Goal: Task Accomplishment & Management: Manage account settings

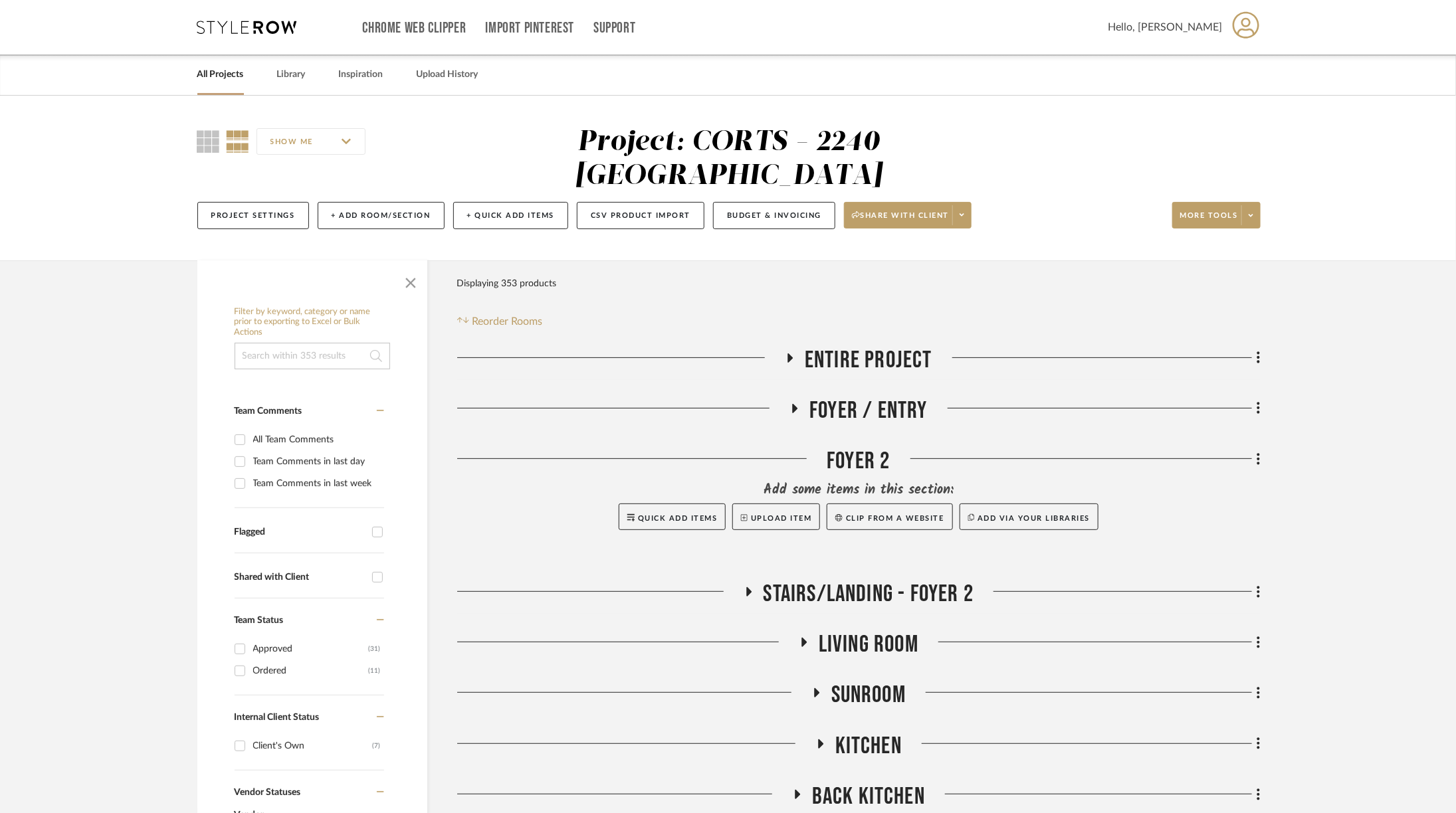
click at [230, 21] on icon at bounding box center [247, 27] width 100 height 14
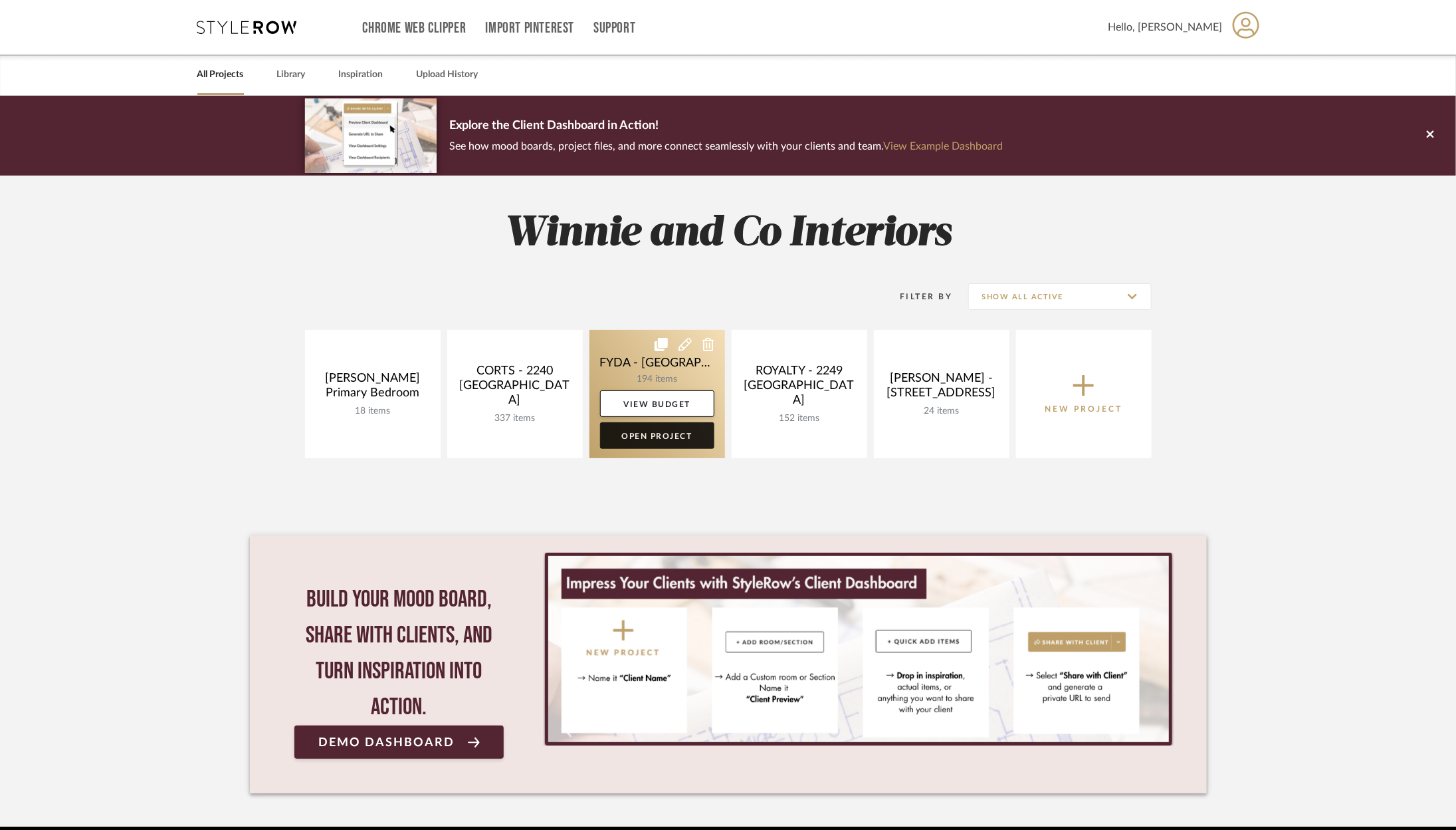
click at [646, 424] on link "Open Project" at bounding box center [657, 435] width 114 height 26
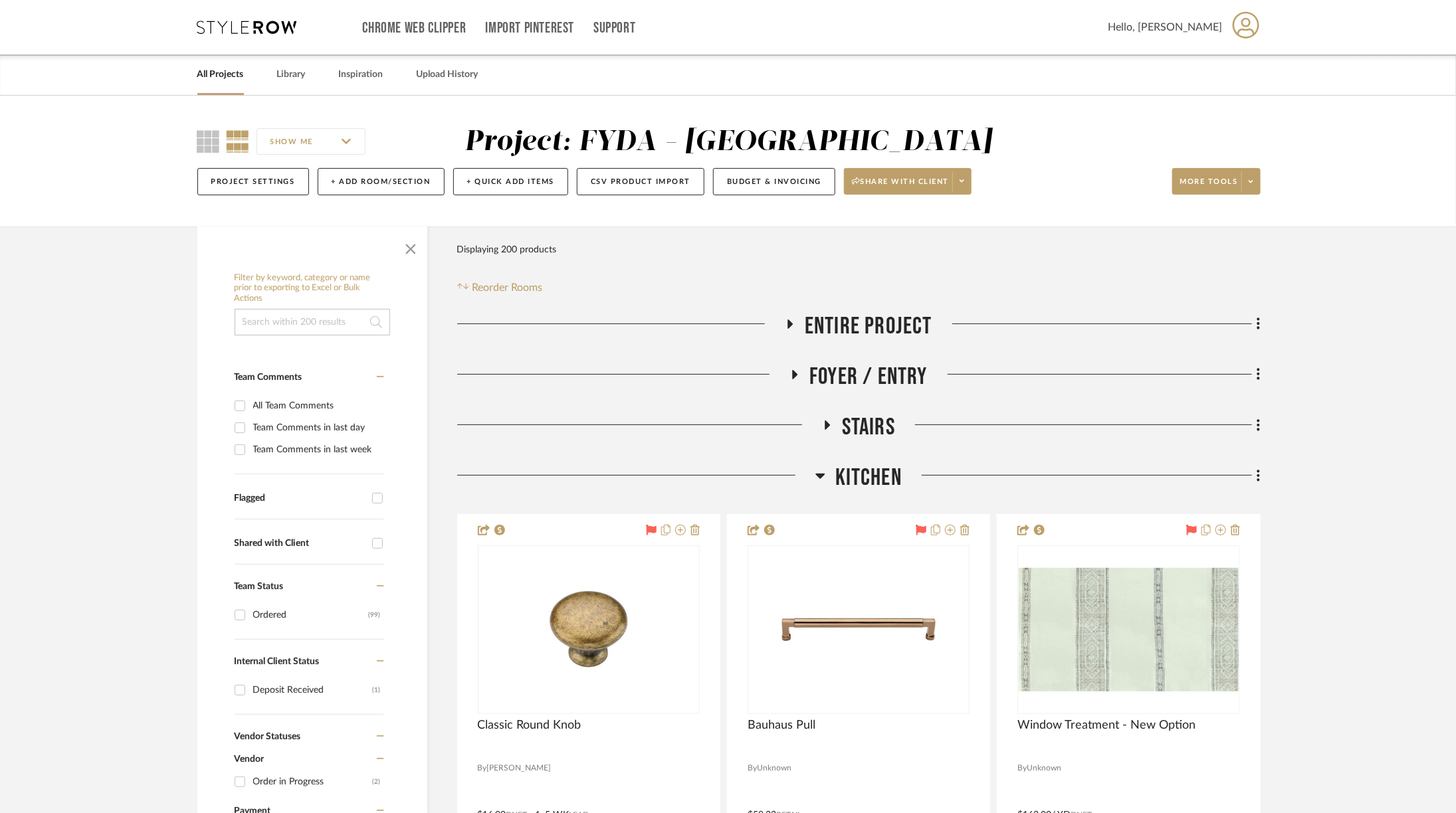
click at [843, 318] on span "Entire Project" at bounding box center [869, 326] width 128 height 28
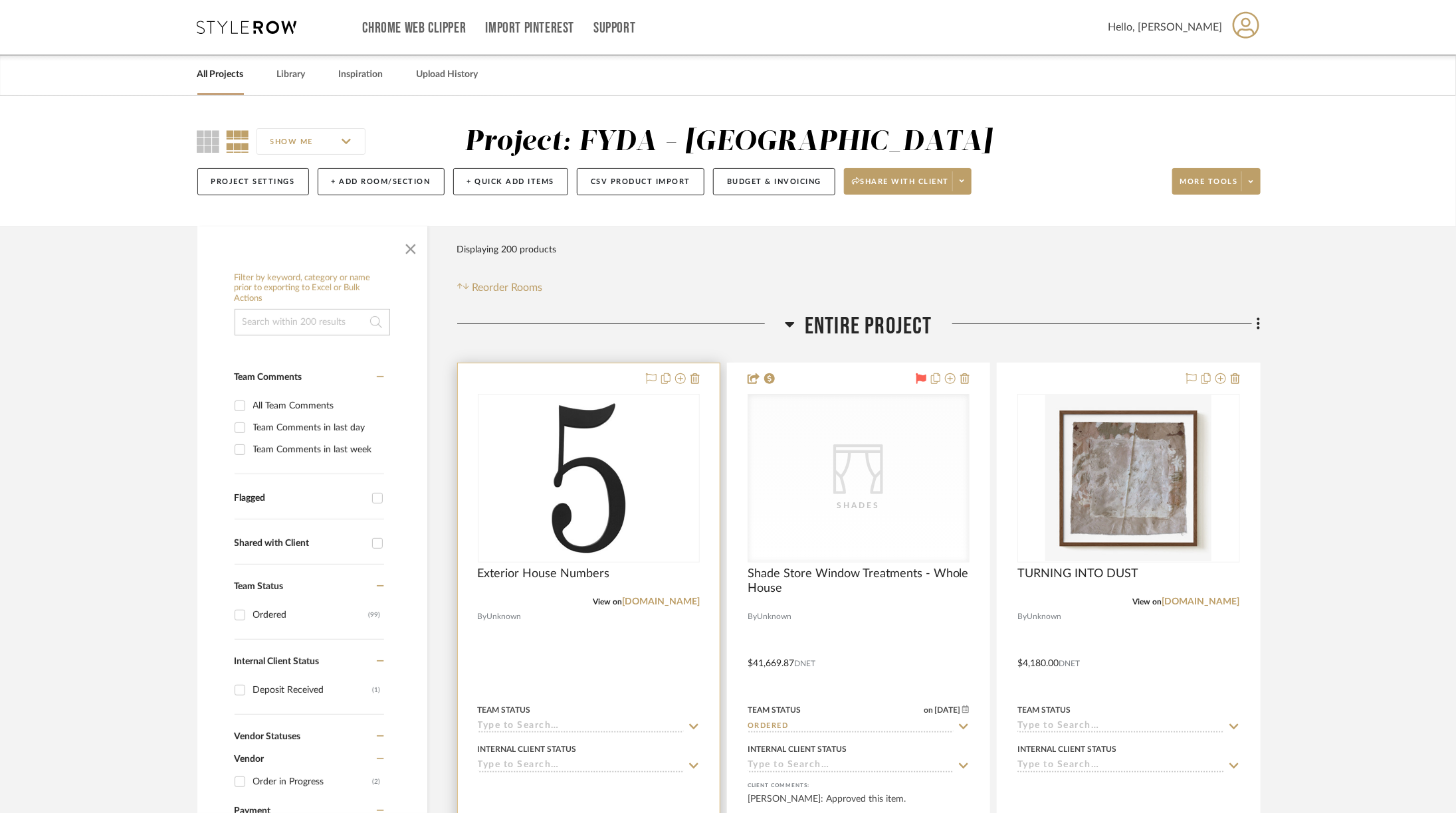
click at [645, 465] on img "0" at bounding box center [562, 478] width 166 height 166
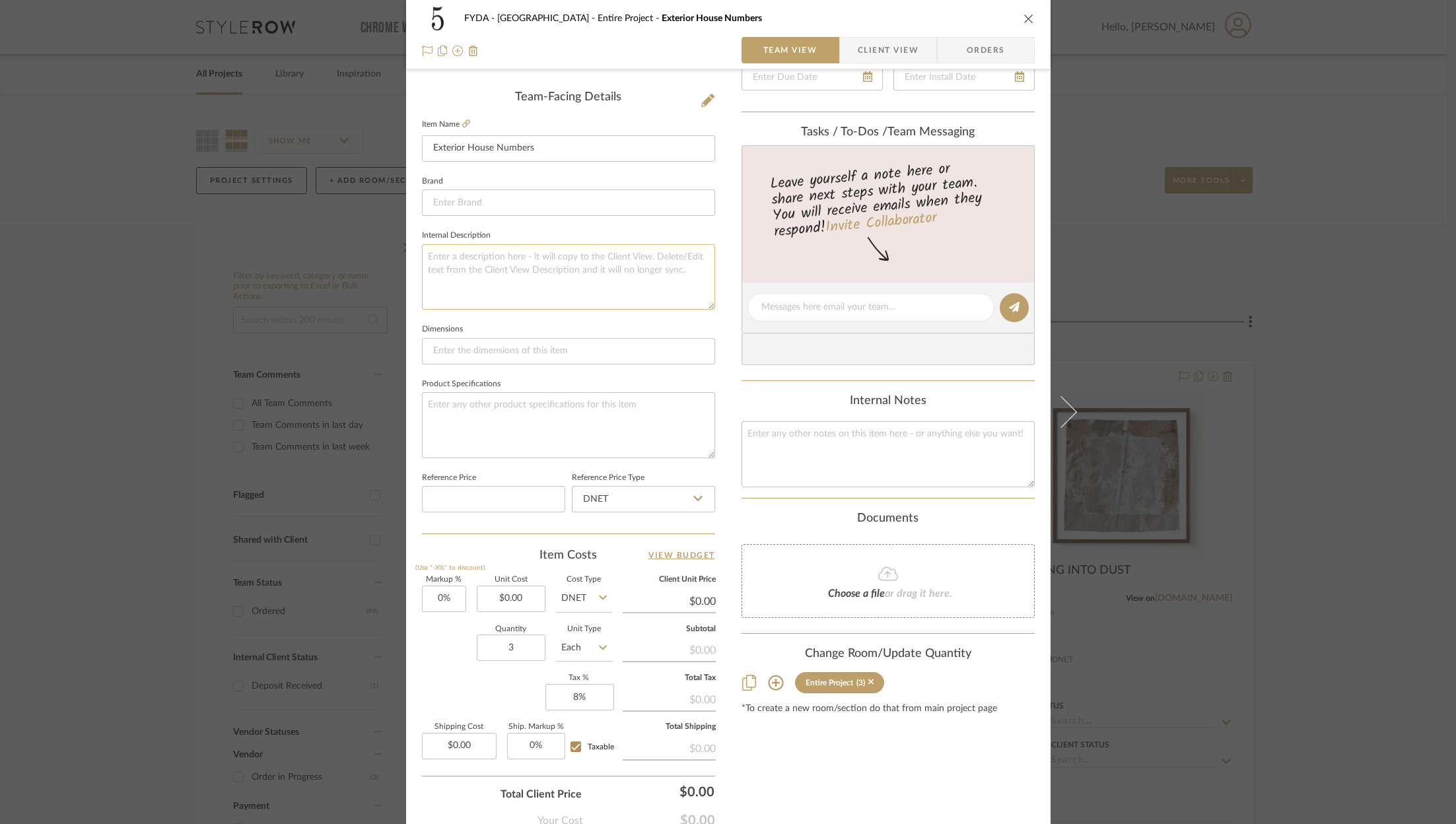
scroll to position [401, 0]
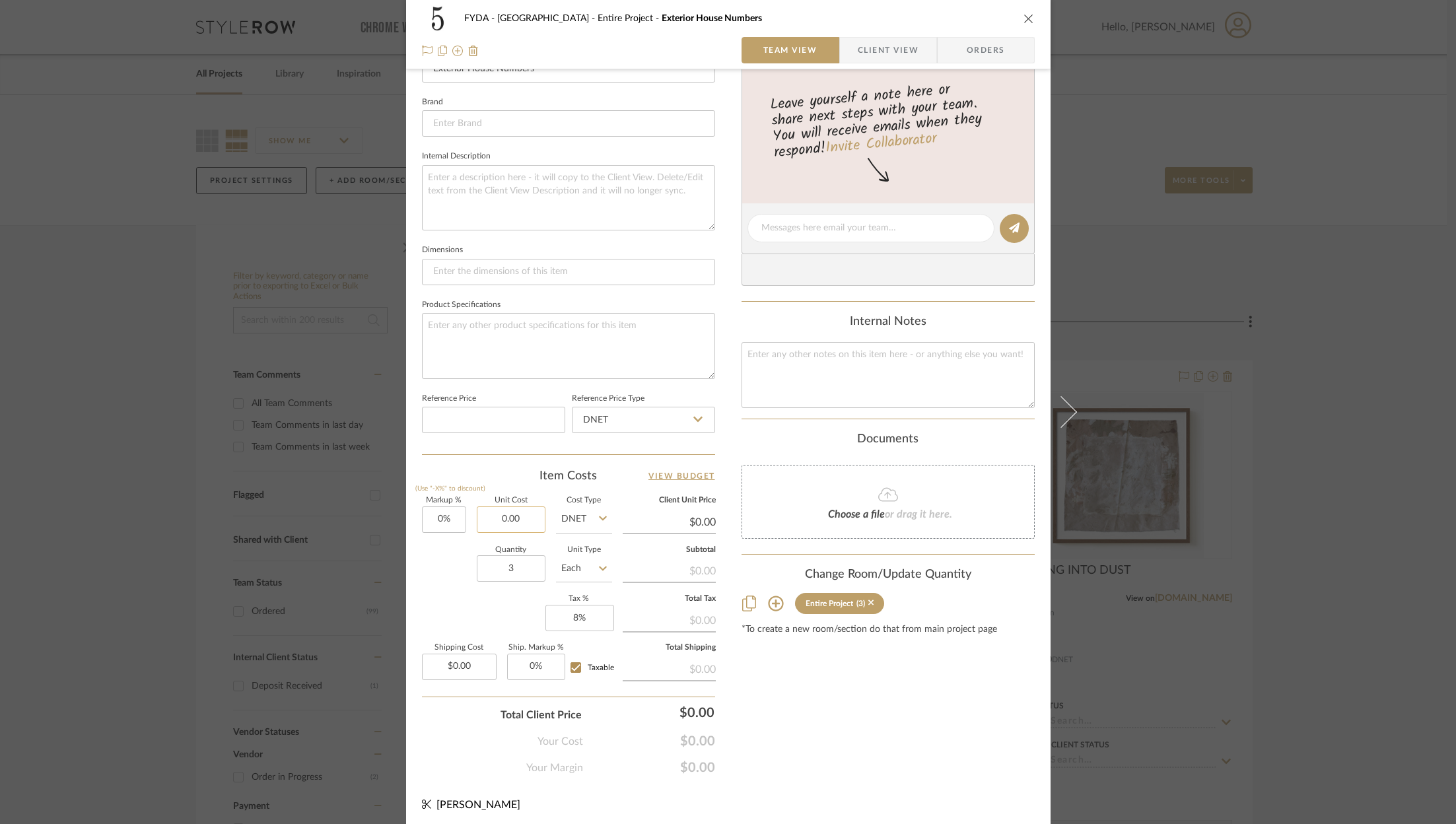
click at [527, 521] on input "0.00" at bounding box center [511, 519] width 69 height 26
type input "3"
type input "$28.00"
click at [980, 756] on div "Content here copies to Client View - confirm visibility there. Show in Client D…" at bounding box center [887, 232] width 293 height 1086
type input "$28.00"
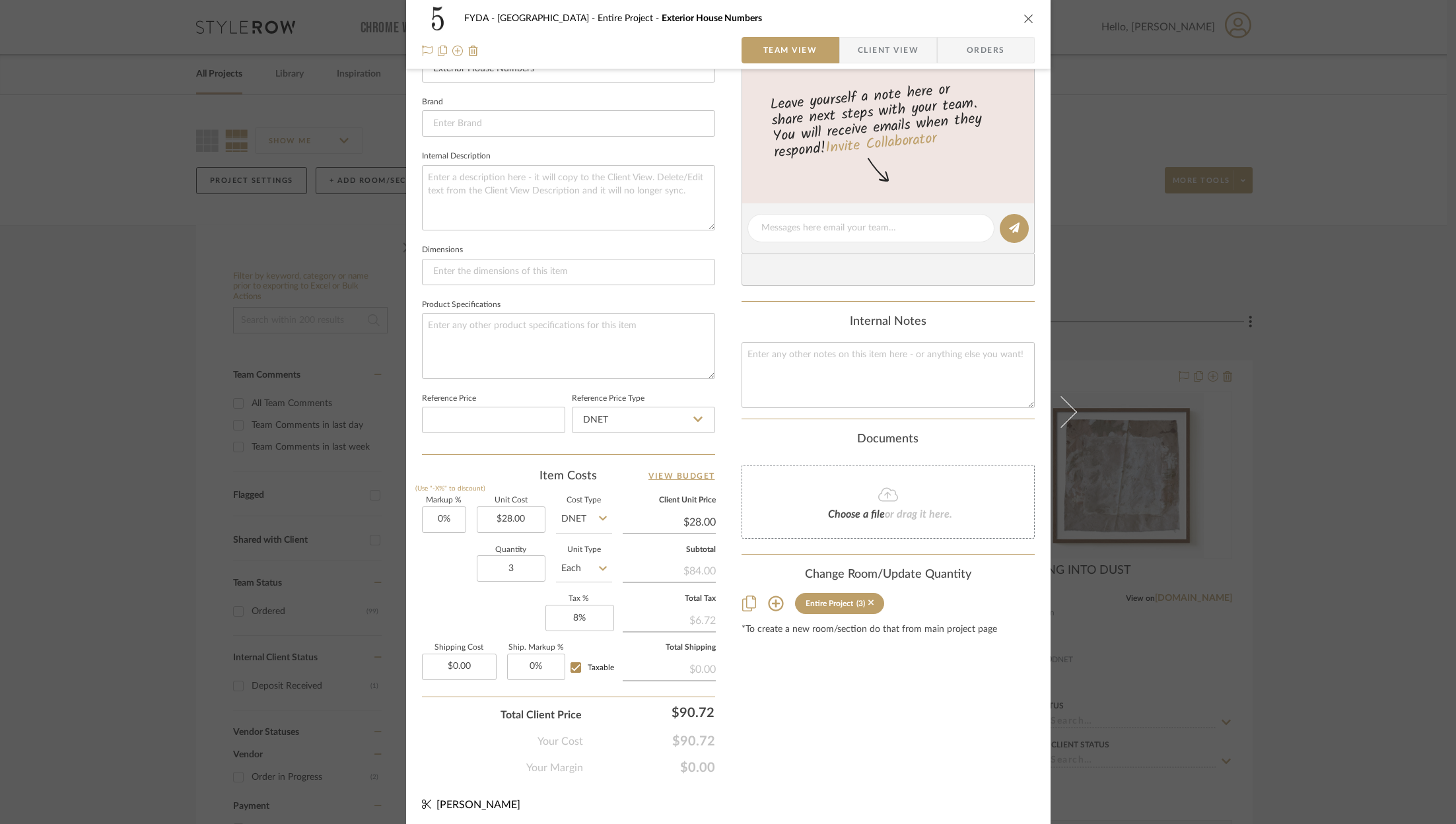
click at [839, 762] on div "Content here copies to Client View - confirm visibility there. Show in Client D…" at bounding box center [887, 232] width 293 height 1086
click at [701, 567] on div "$84.00" at bounding box center [669, 570] width 93 height 23
click at [509, 512] on input "28.00" at bounding box center [511, 519] width 69 height 26
type input "$25.04"
click at [884, 707] on div "Content here copies to Client View - confirm visibility there. Show in Client D…" at bounding box center [887, 232] width 293 height 1086
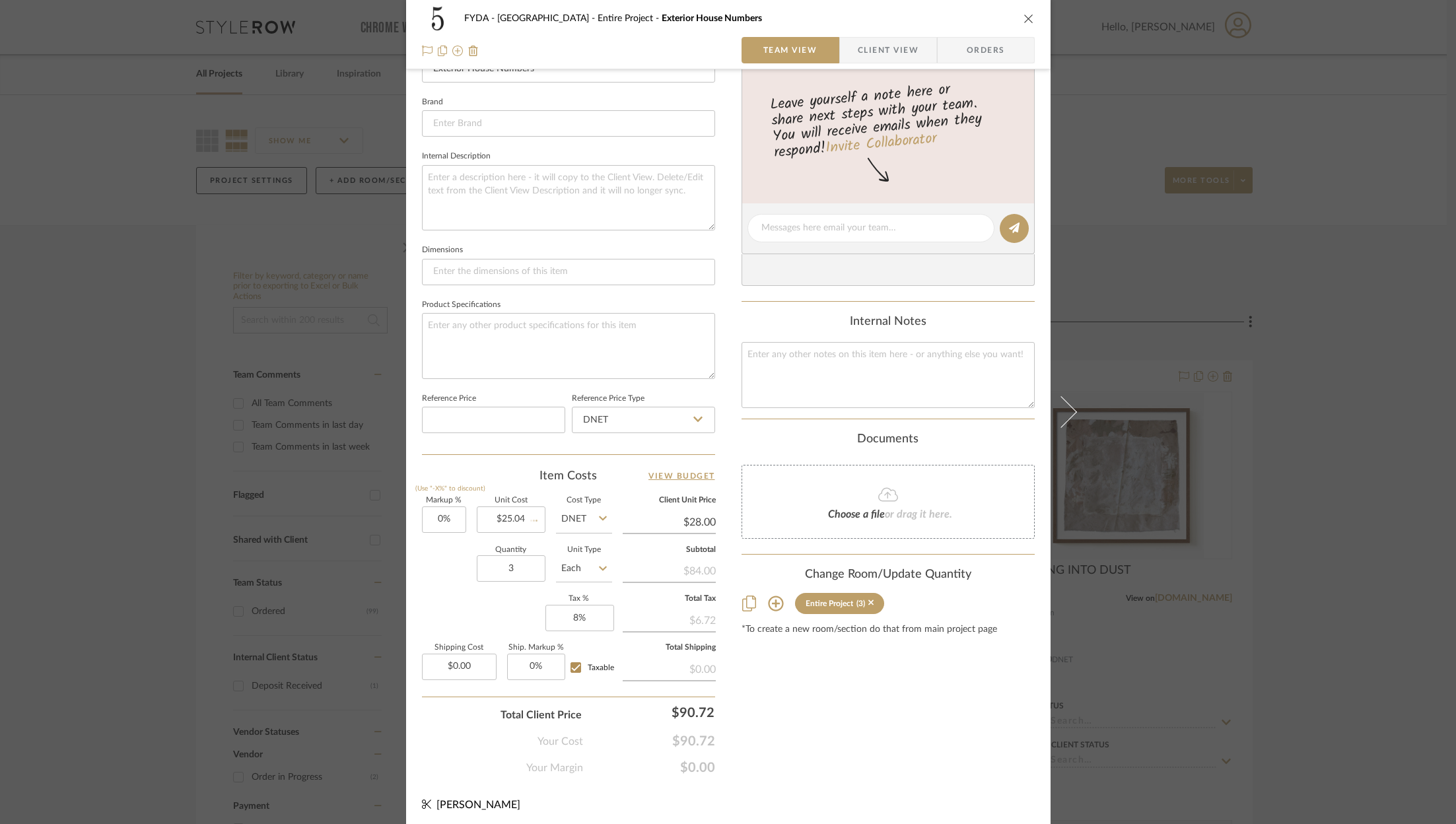
type input "$25.04"
click at [699, 522] on input "25.04" at bounding box center [669, 522] width 93 height 20
click at [700, 519] on input "25.04" at bounding box center [669, 522] width 93 height 20
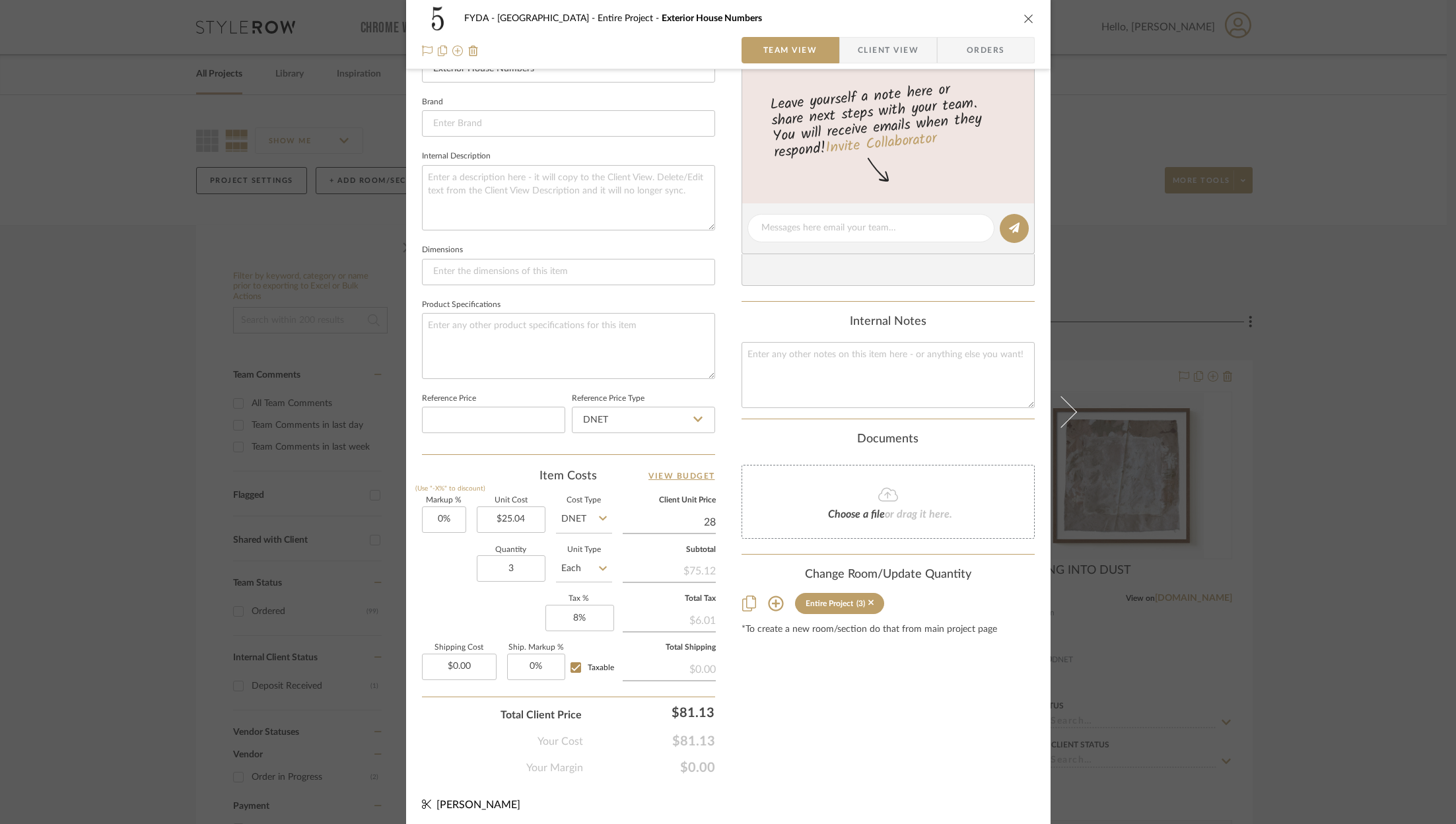
type input "28"
type input "11.82%"
type input "$28.00"
click at [904, 721] on div "Content here copies to Client View - confirm visibility there. Show in Client D…" at bounding box center [887, 232] width 293 height 1086
click at [693, 734] on span "$81.13" at bounding box center [649, 742] width 132 height 16
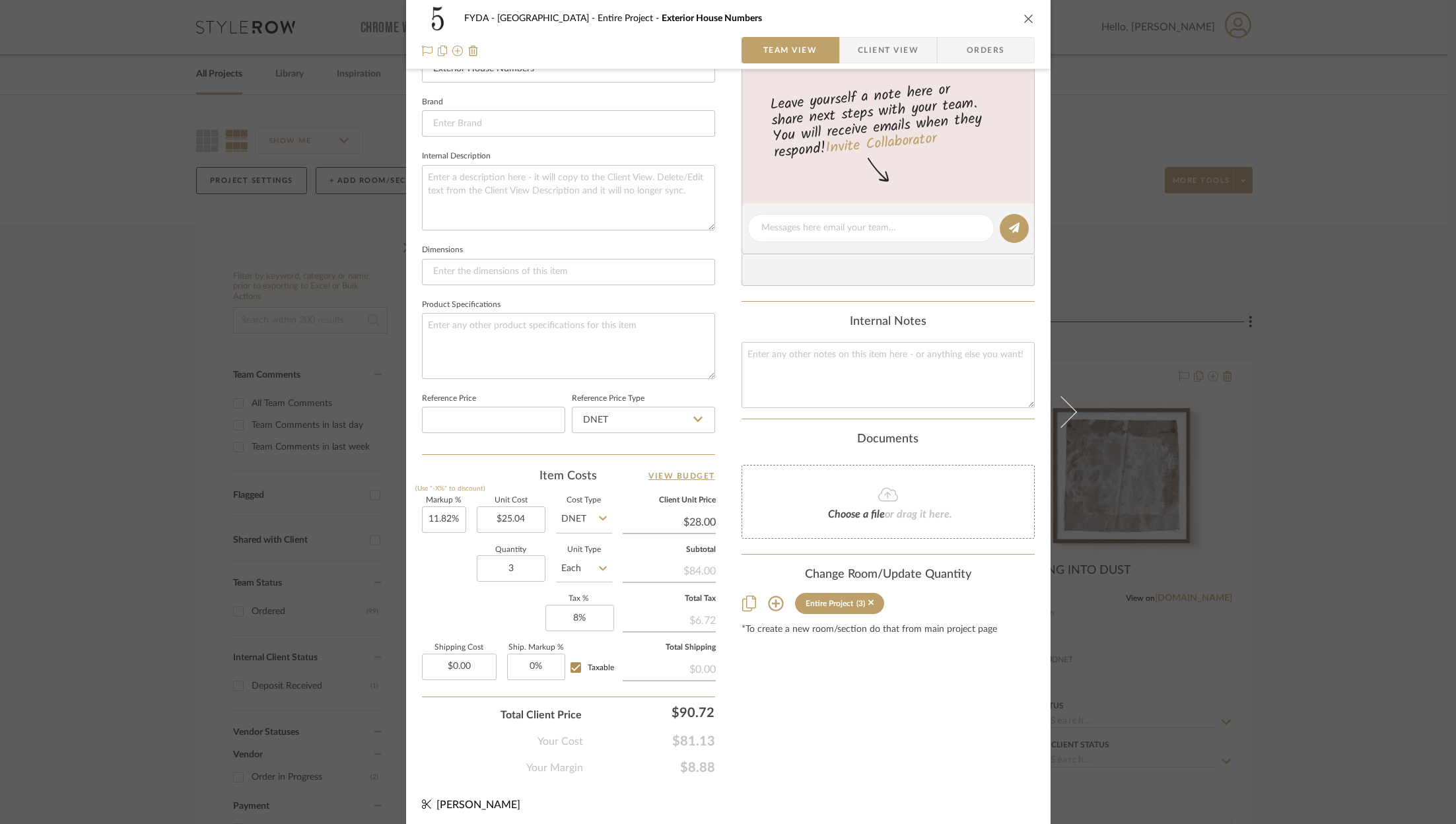
click at [690, 738] on span "$81.13" at bounding box center [649, 742] width 132 height 16
copy span "$81.13"
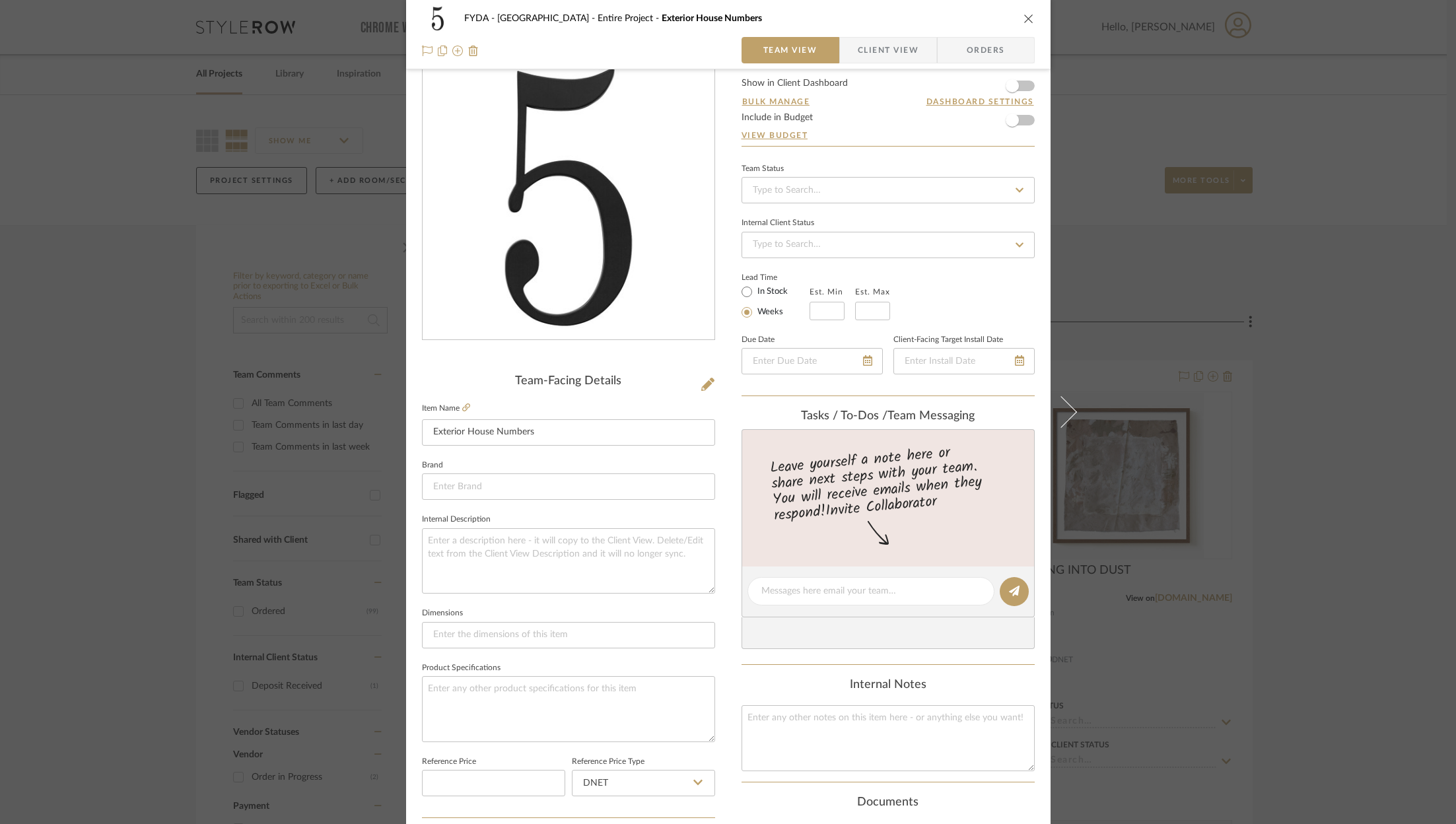
scroll to position [0, 0]
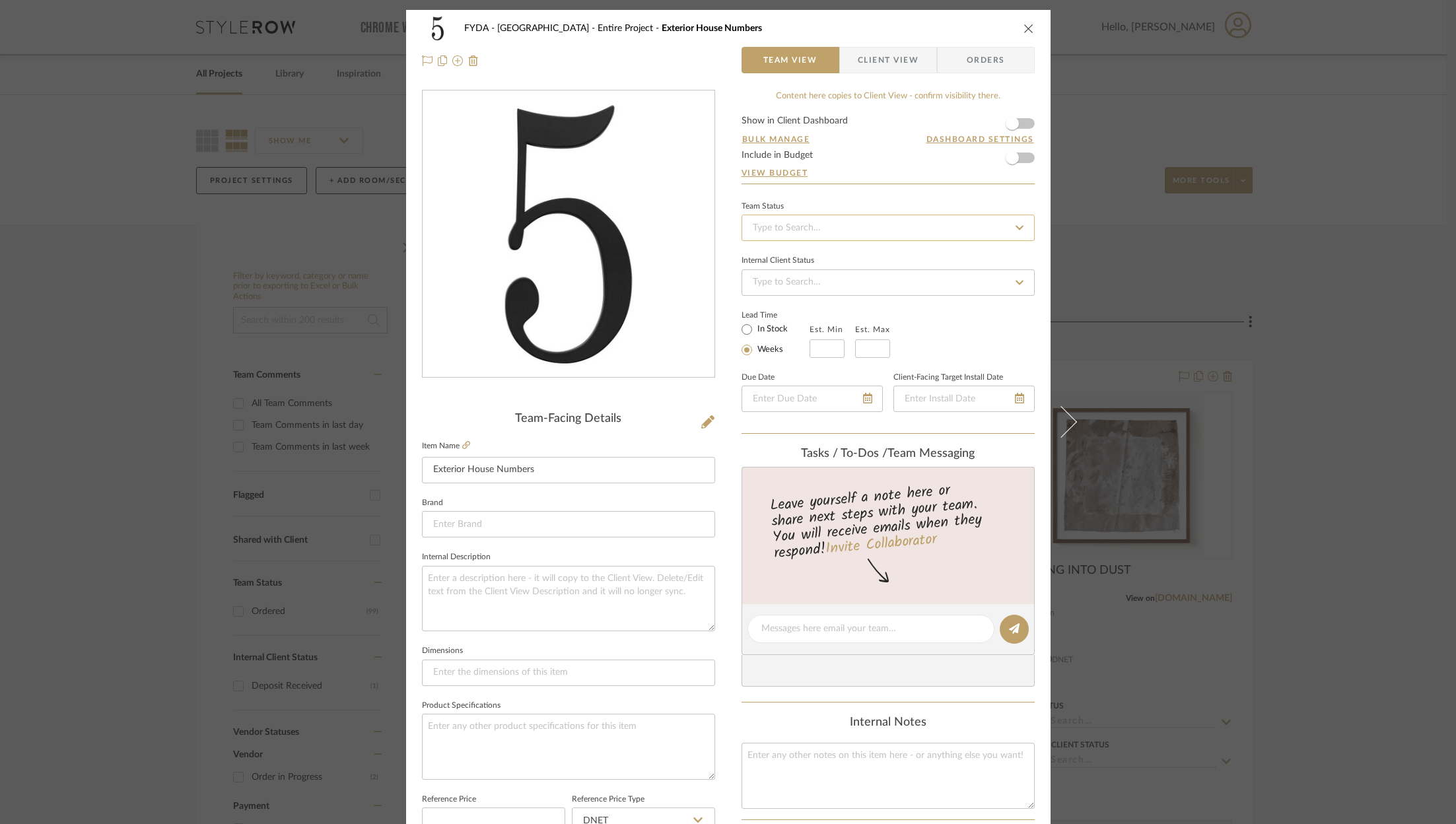
click at [918, 228] on input at bounding box center [887, 227] width 293 height 26
click at [865, 294] on div "Ordered" at bounding box center [884, 295] width 292 height 33
type input "9/29/2025"
type input "Ordered"
type input "9/29/2025"
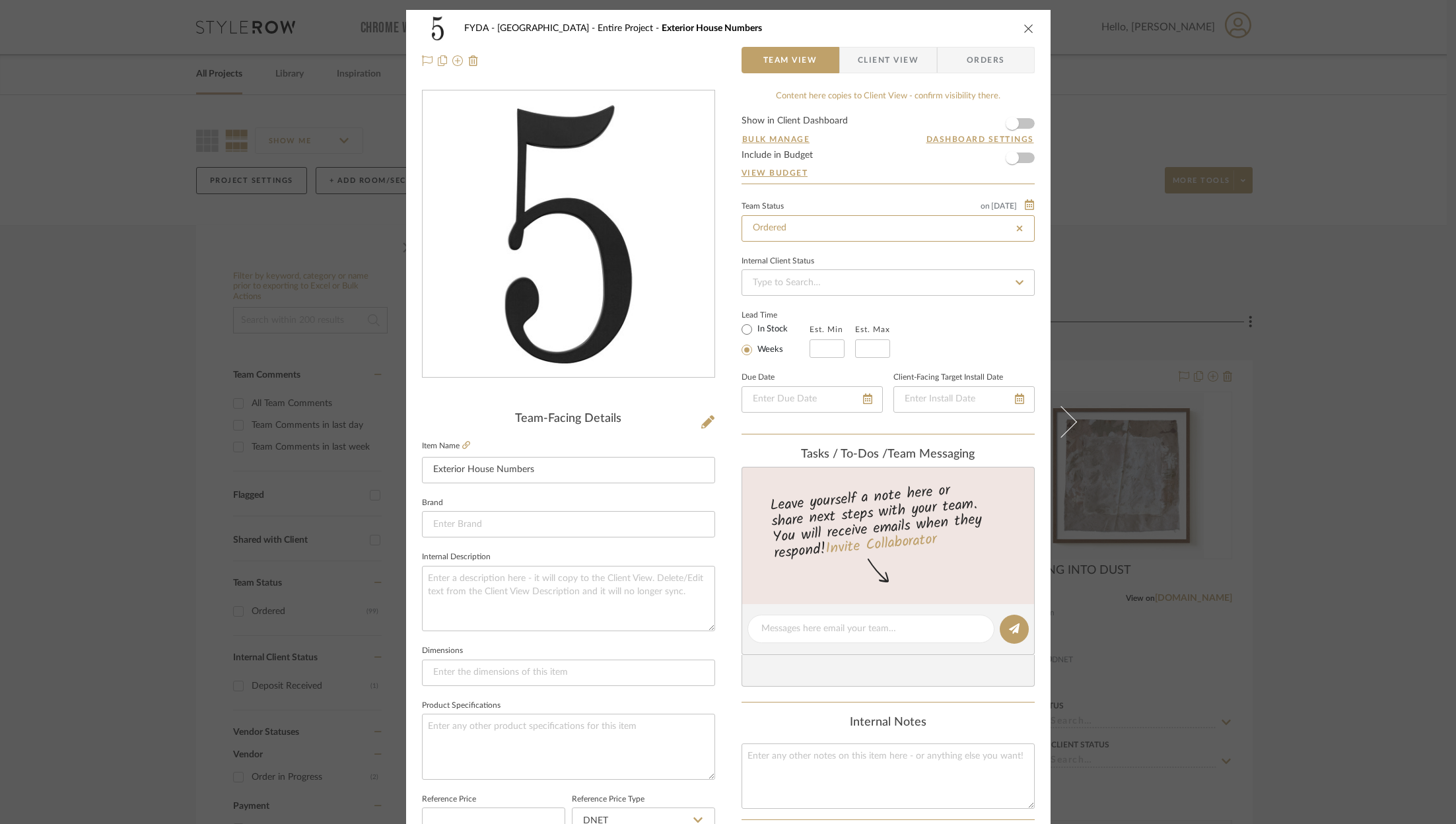
type input "Ordered"
click at [1018, 123] on span "button" at bounding box center [1012, 124] width 29 height 29
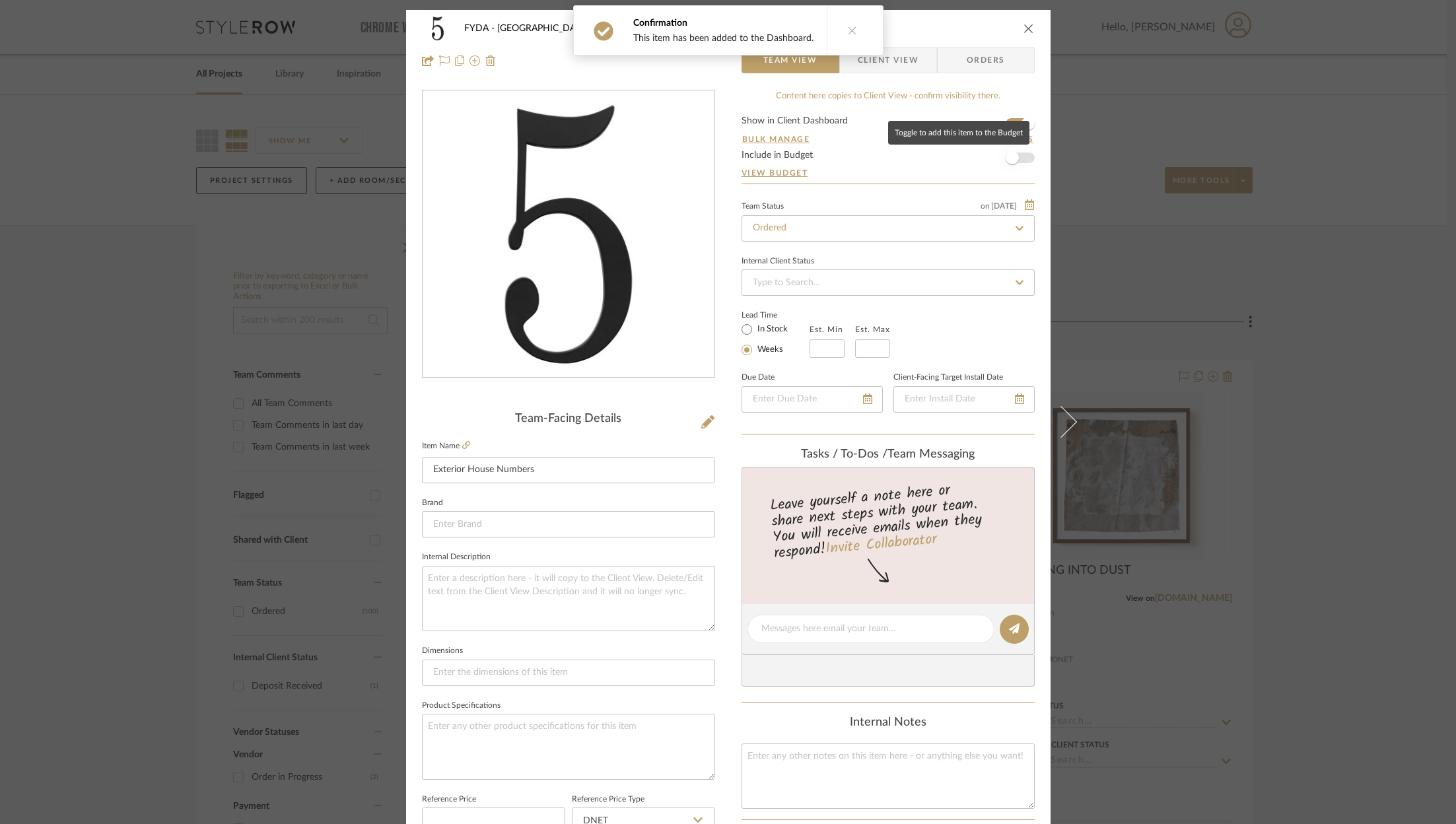
click at [1018, 162] on span "button" at bounding box center [1012, 158] width 29 height 29
click at [902, 59] on span "Client View" at bounding box center [887, 60] width 60 height 26
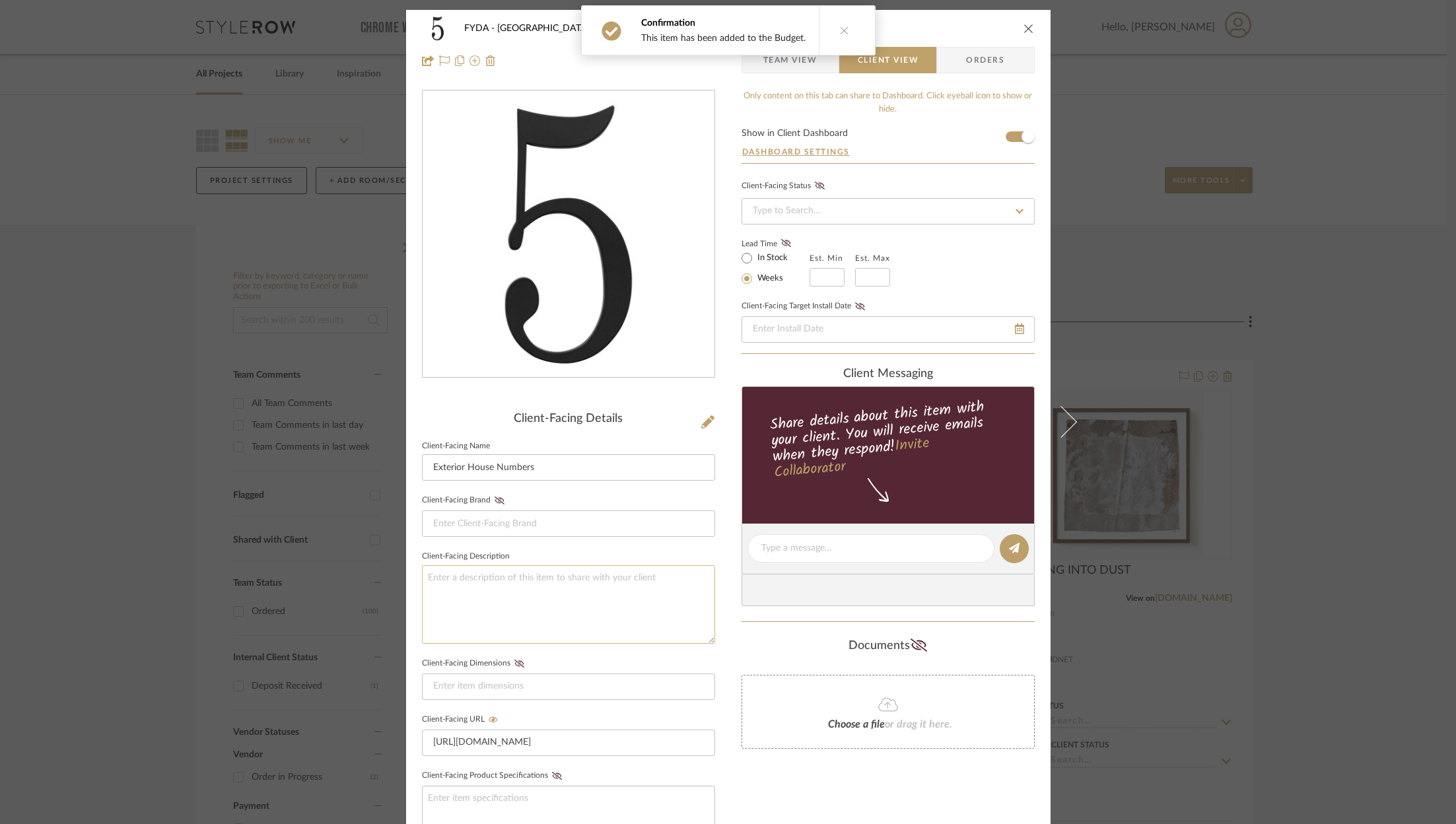
scroll to position [279, 0]
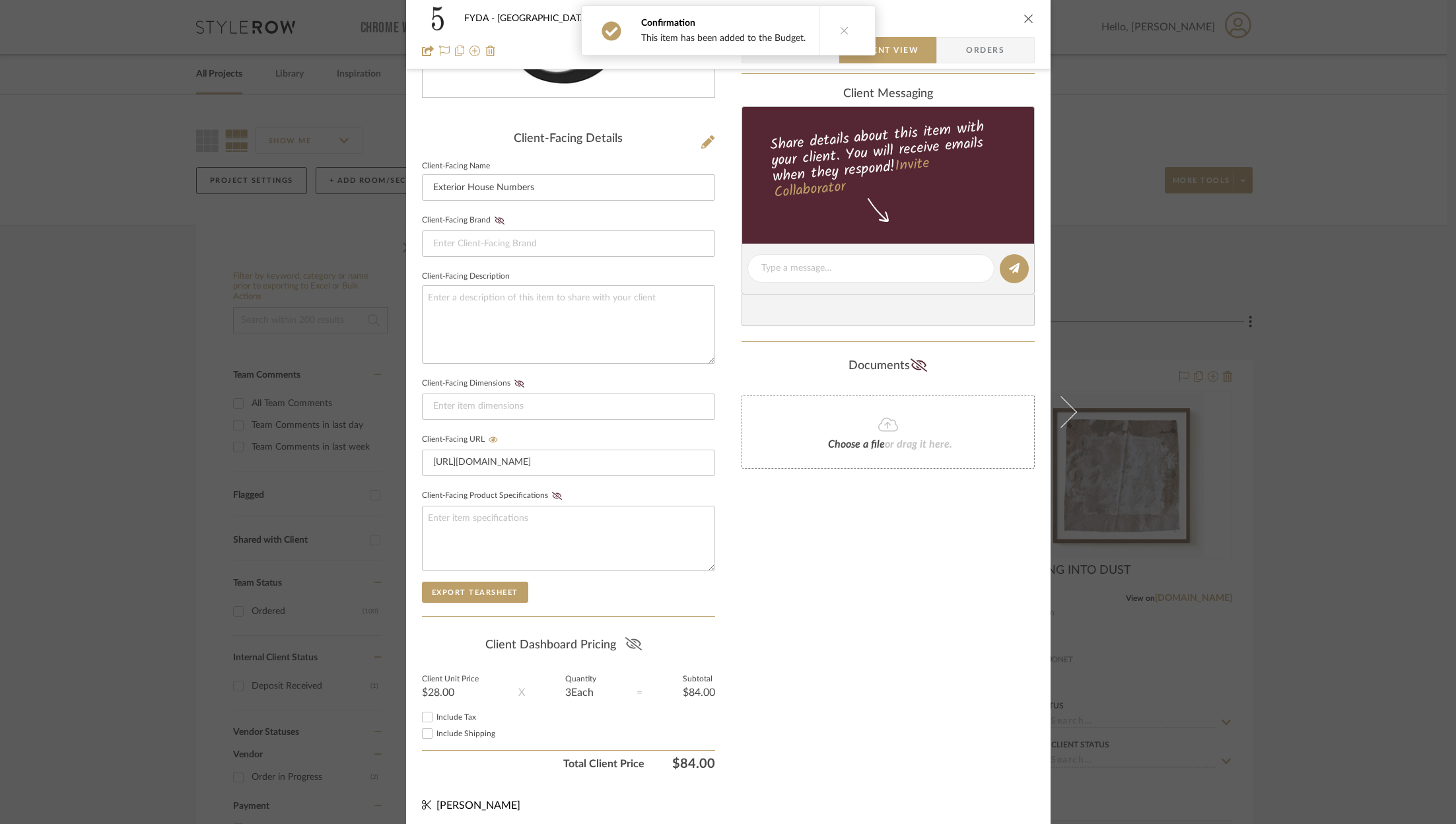
click at [632, 637] on icon at bounding box center [633, 644] width 16 height 14
click at [453, 713] on span "Include Tax" at bounding box center [456, 717] width 40 height 8
click at [435, 712] on input "Include Tax" at bounding box center [427, 717] width 16 height 16
checkbox input "true"
click at [462, 729] on span "Include Shipping" at bounding box center [465, 733] width 59 height 8
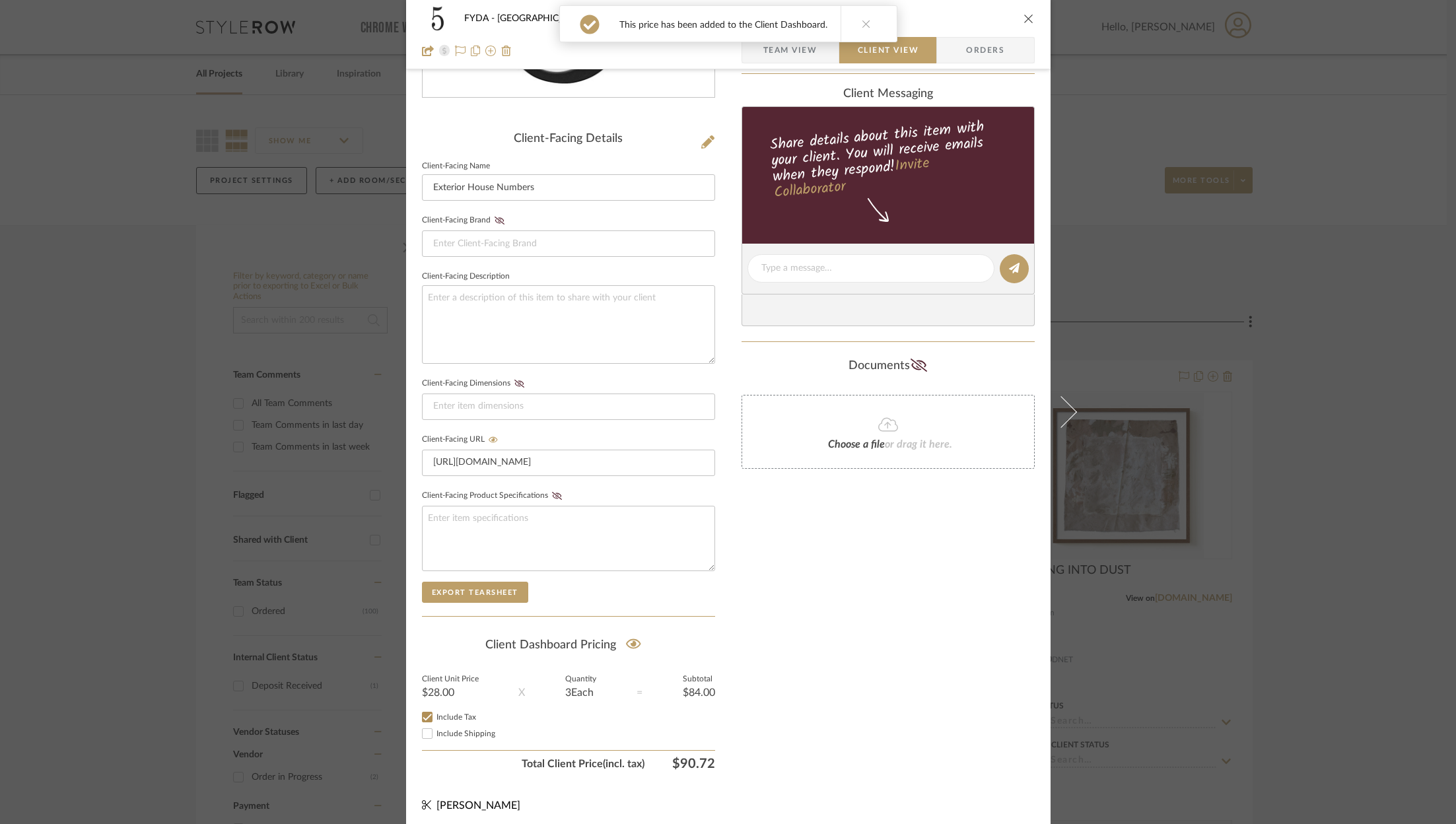
click at [435, 726] on input "Include Shipping" at bounding box center [427, 734] width 16 height 16
checkbox input "false"
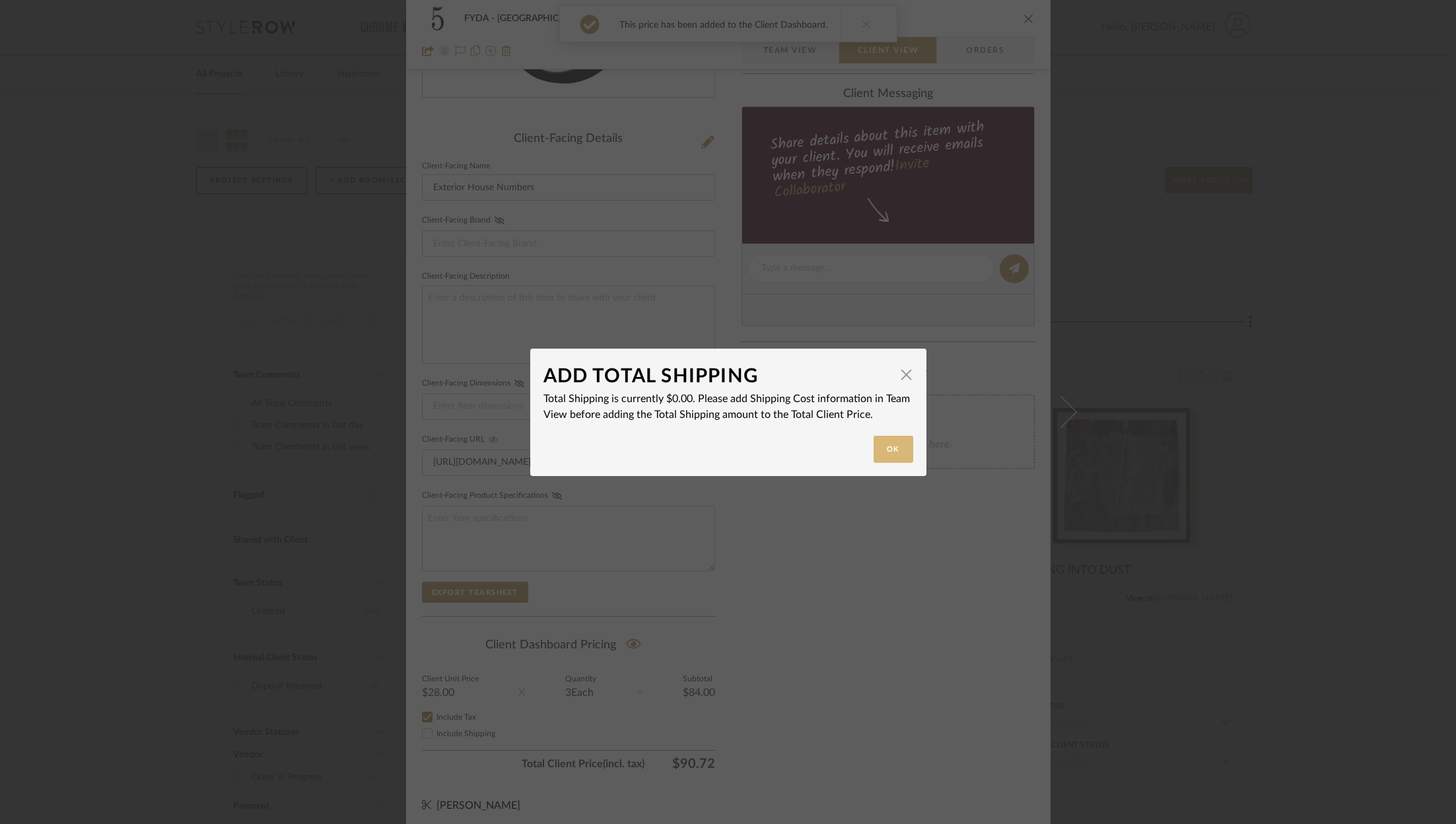
click at [881, 450] on button "Ok" at bounding box center [893, 449] width 40 height 27
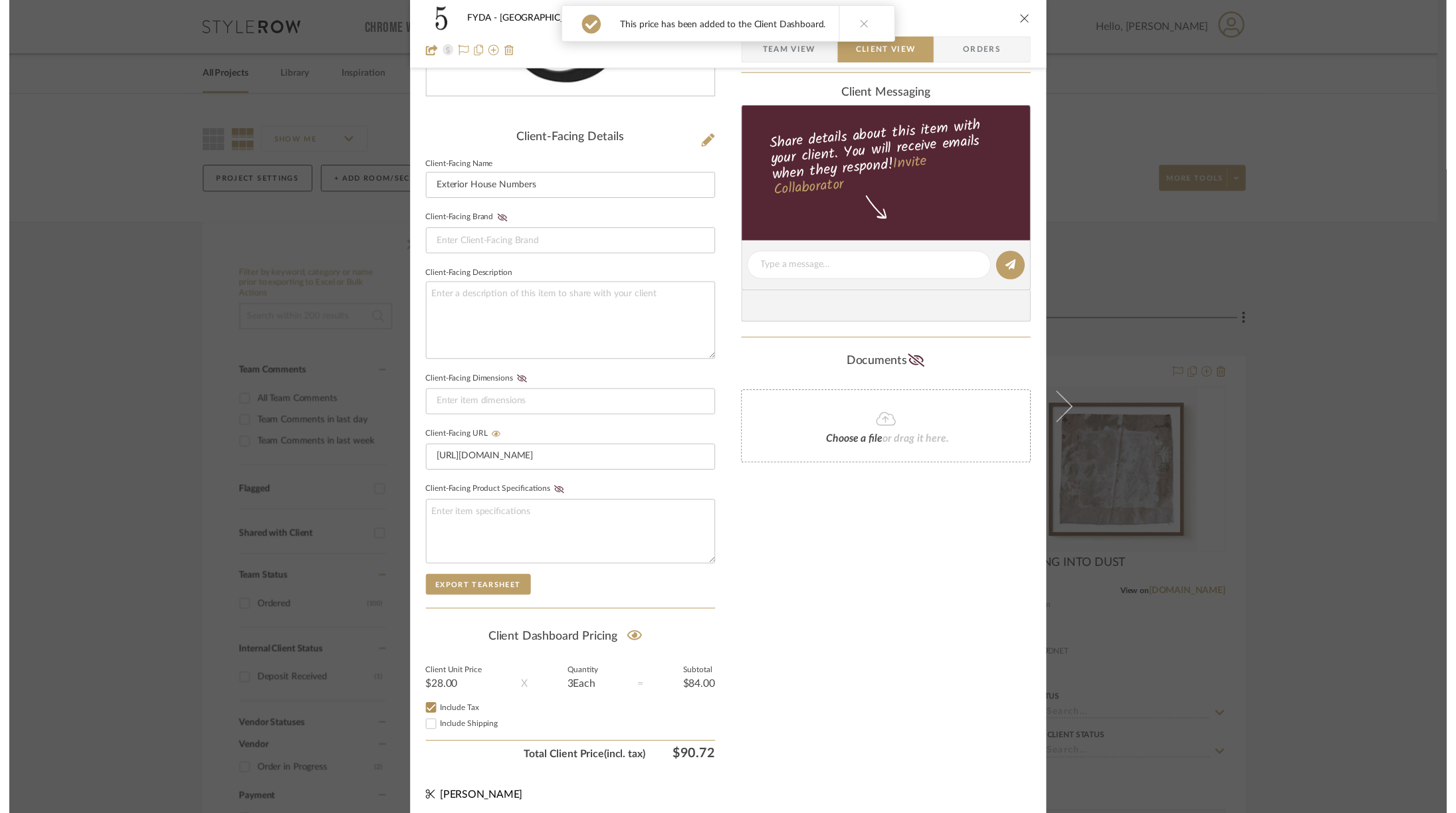
scroll to position [0, 0]
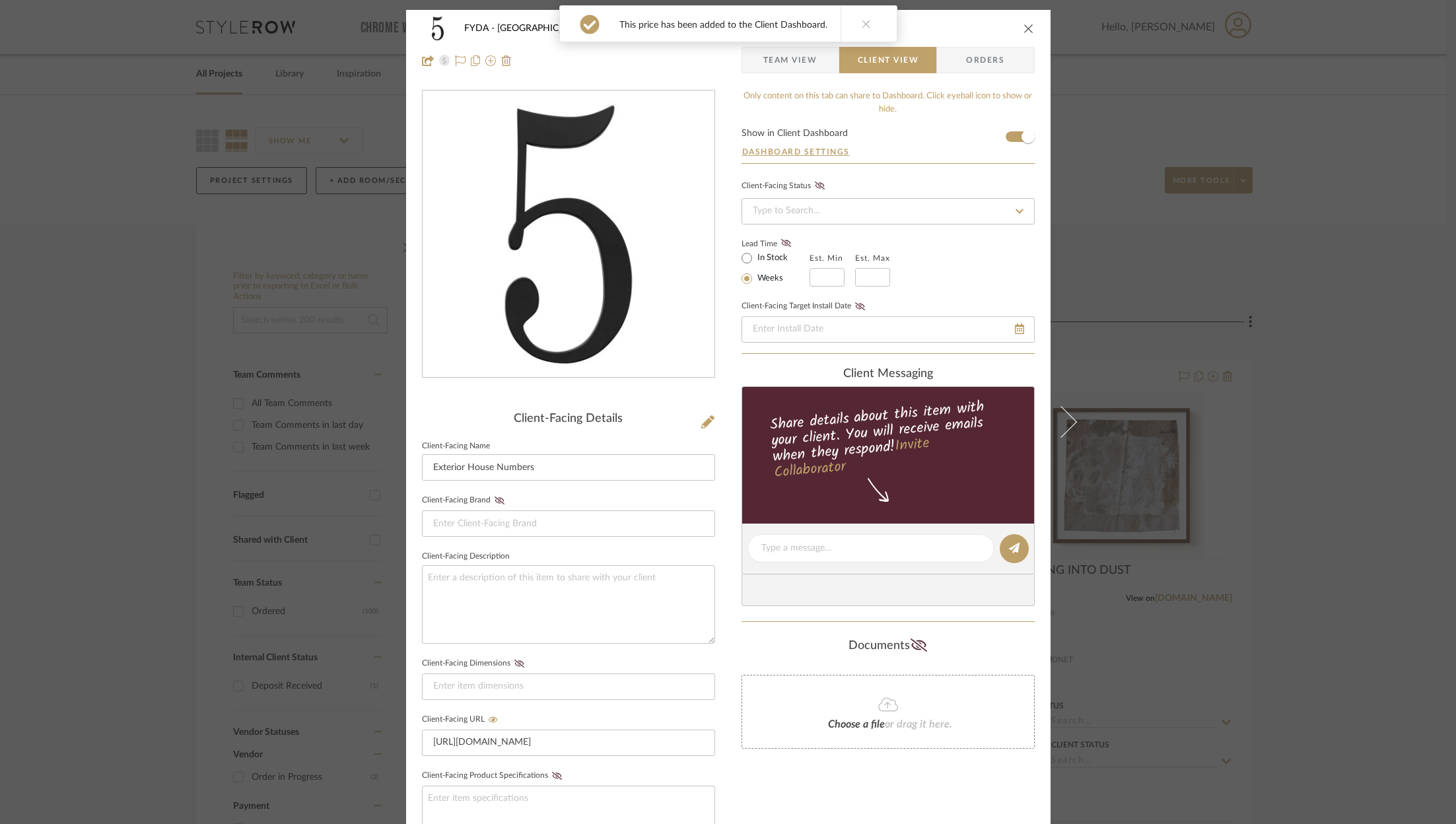
click at [970, 58] on span "Orders" at bounding box center [984, 60] width 68 height 26
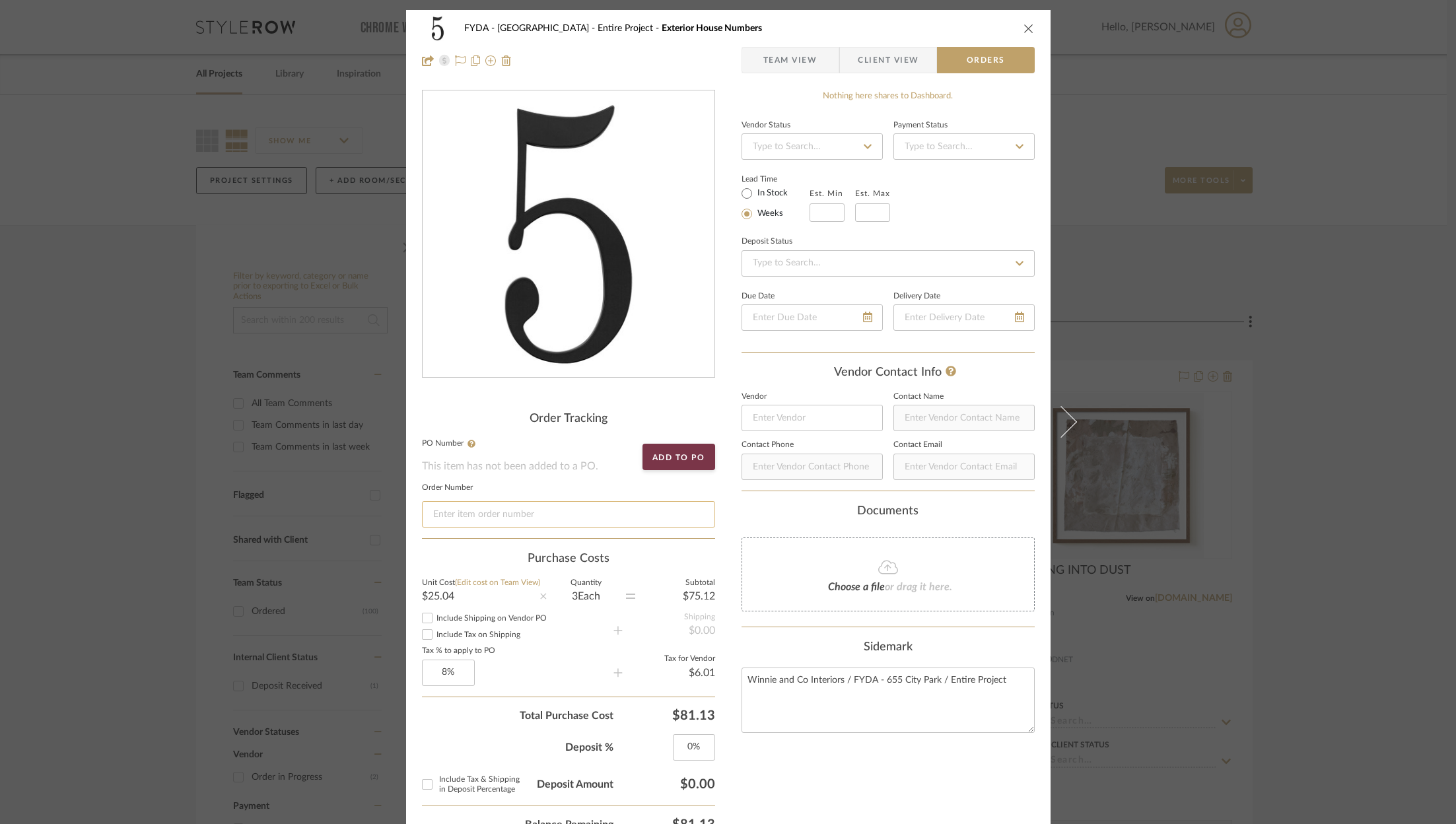
click at [465, 523] on input at bounding box center [568, 514] width 293 height 26
paste input "4470420171"
type input "4470420171"
click at [1023, 26] on icon "close" at bounding box center [1029, 29] width 11 height 11
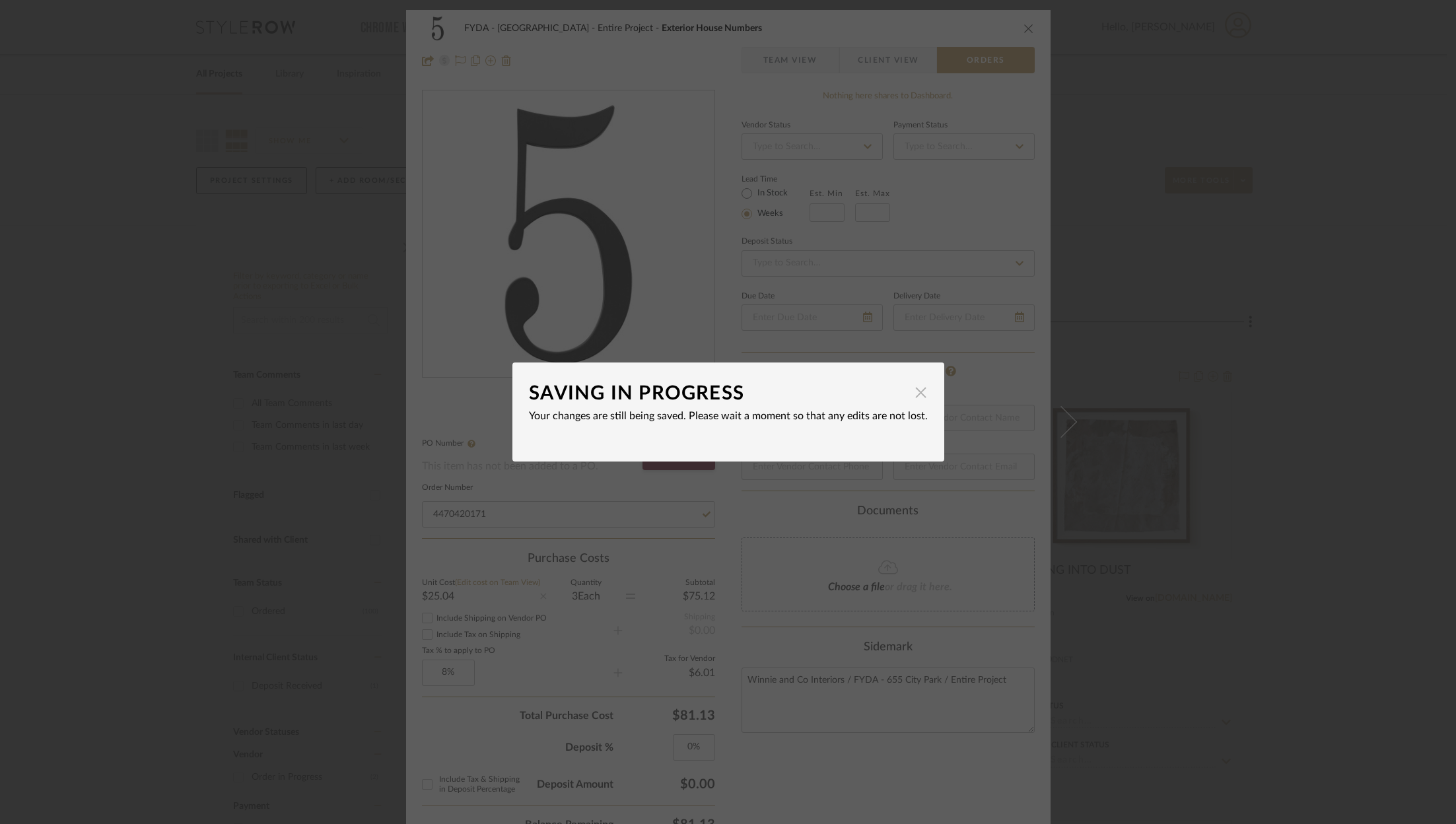
click at [918, 391] on span "button" at bounding box center [920, 391] width 26 height 26
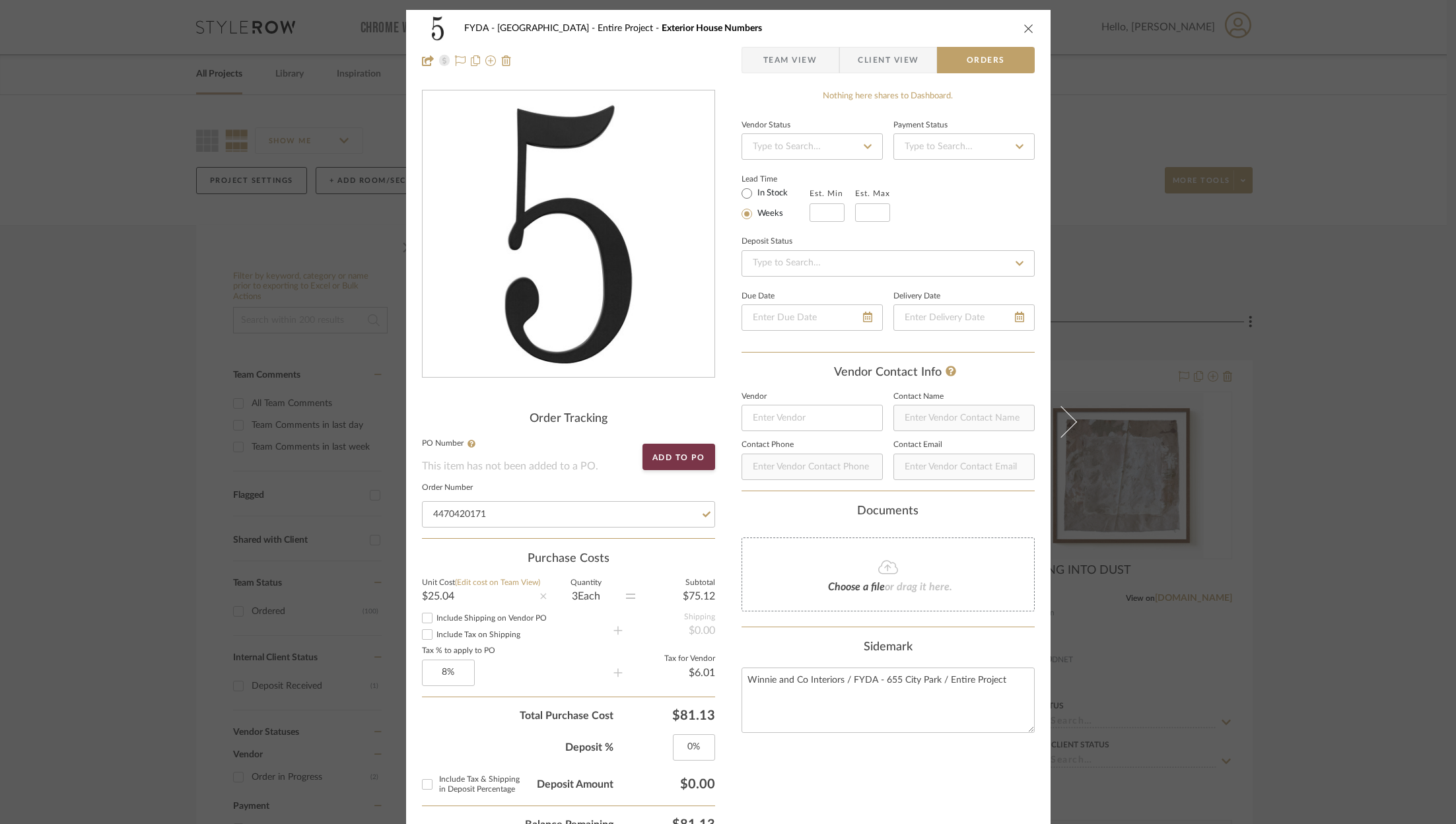
click at [1023, 31] on icon "close" at bounding box center [1029, 29] width 11 height 11
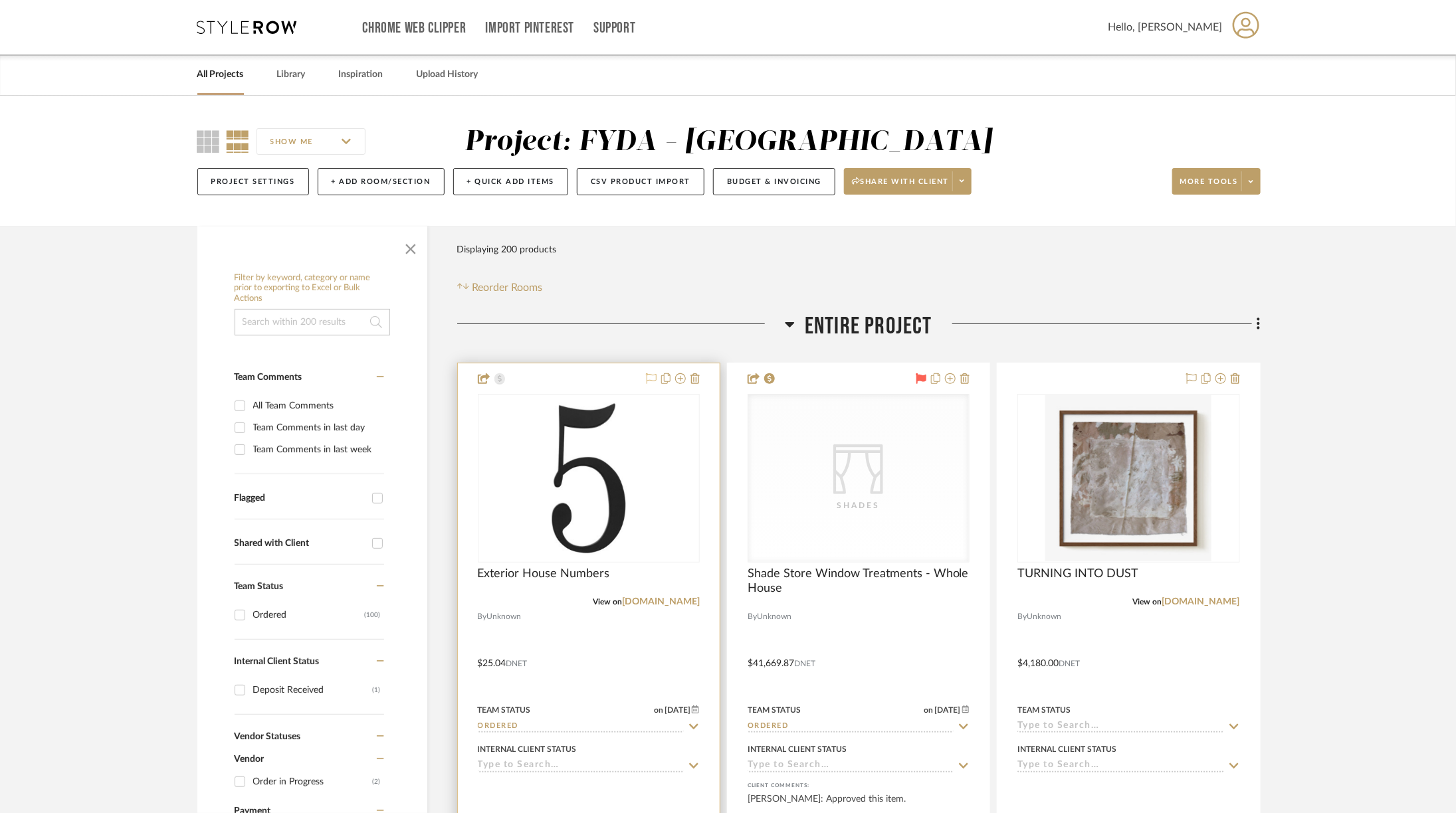
click at [652, 378] on icon at bounding box center [652, 379] width 11 height 11
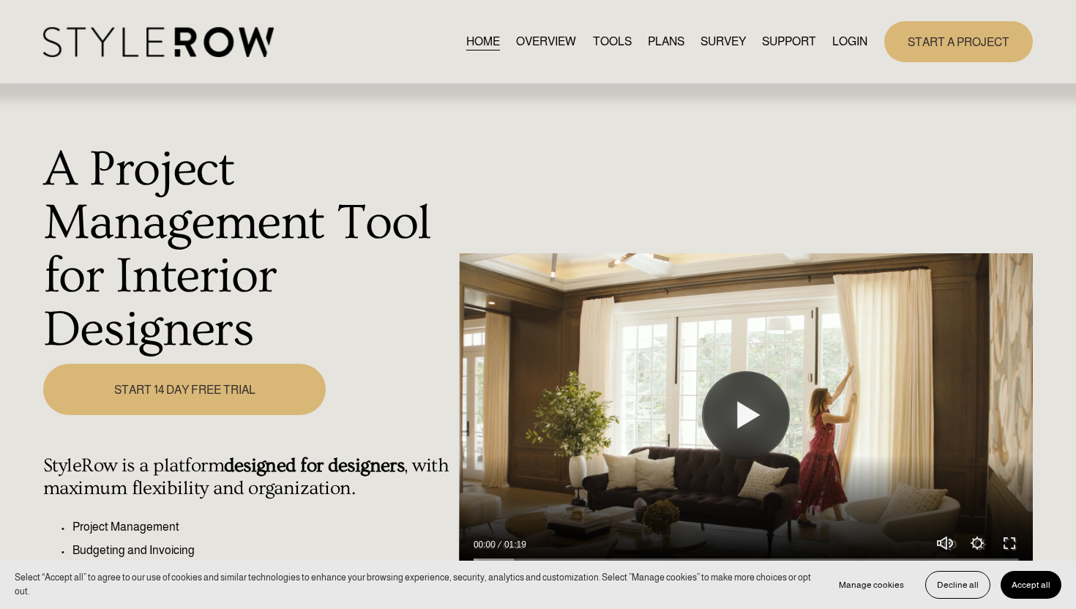
click at [847, 39] on link "LOGIN" at bounding box center [850, 41] width 35 height 20
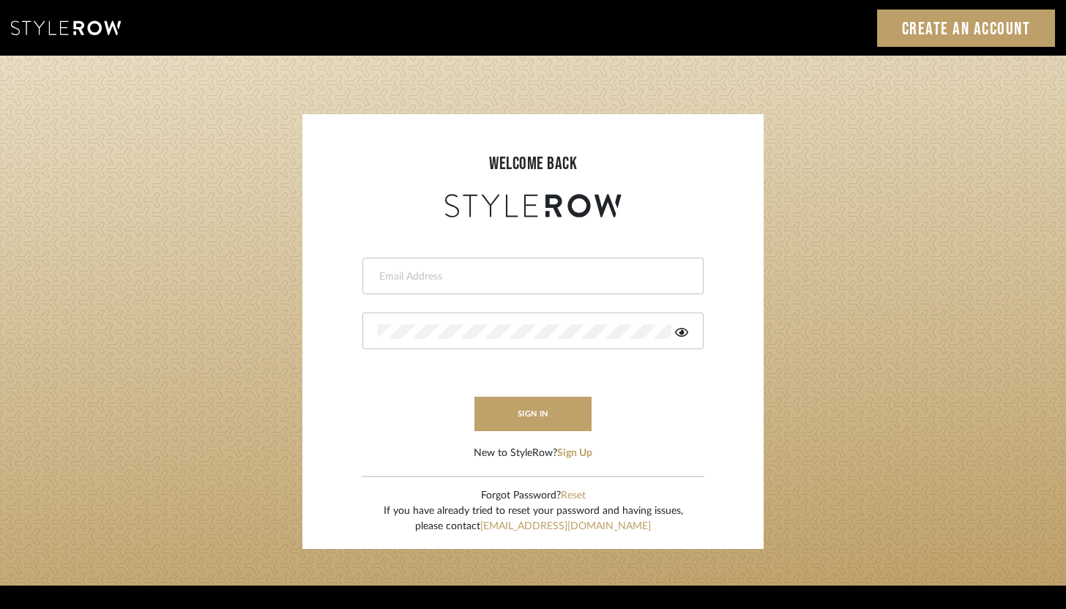
click at [540, 275] on input "email" at bounding box center [531, 276] width 307 height 15
type input "ashley@winnieandcointeriors.com"
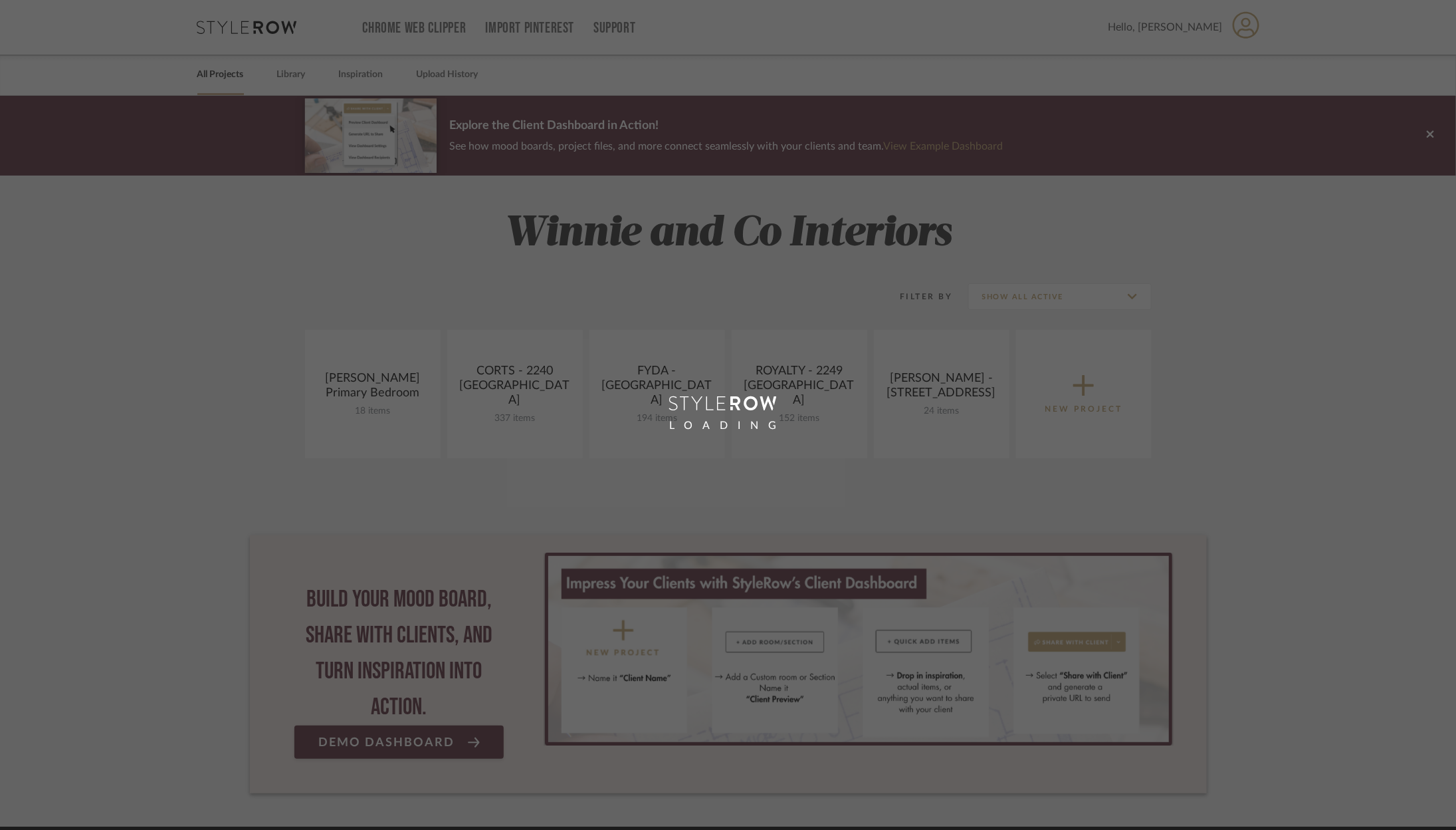
click at [945, 429] on div "LOADING" at bounding box center [728, 415] width 1456 height 830
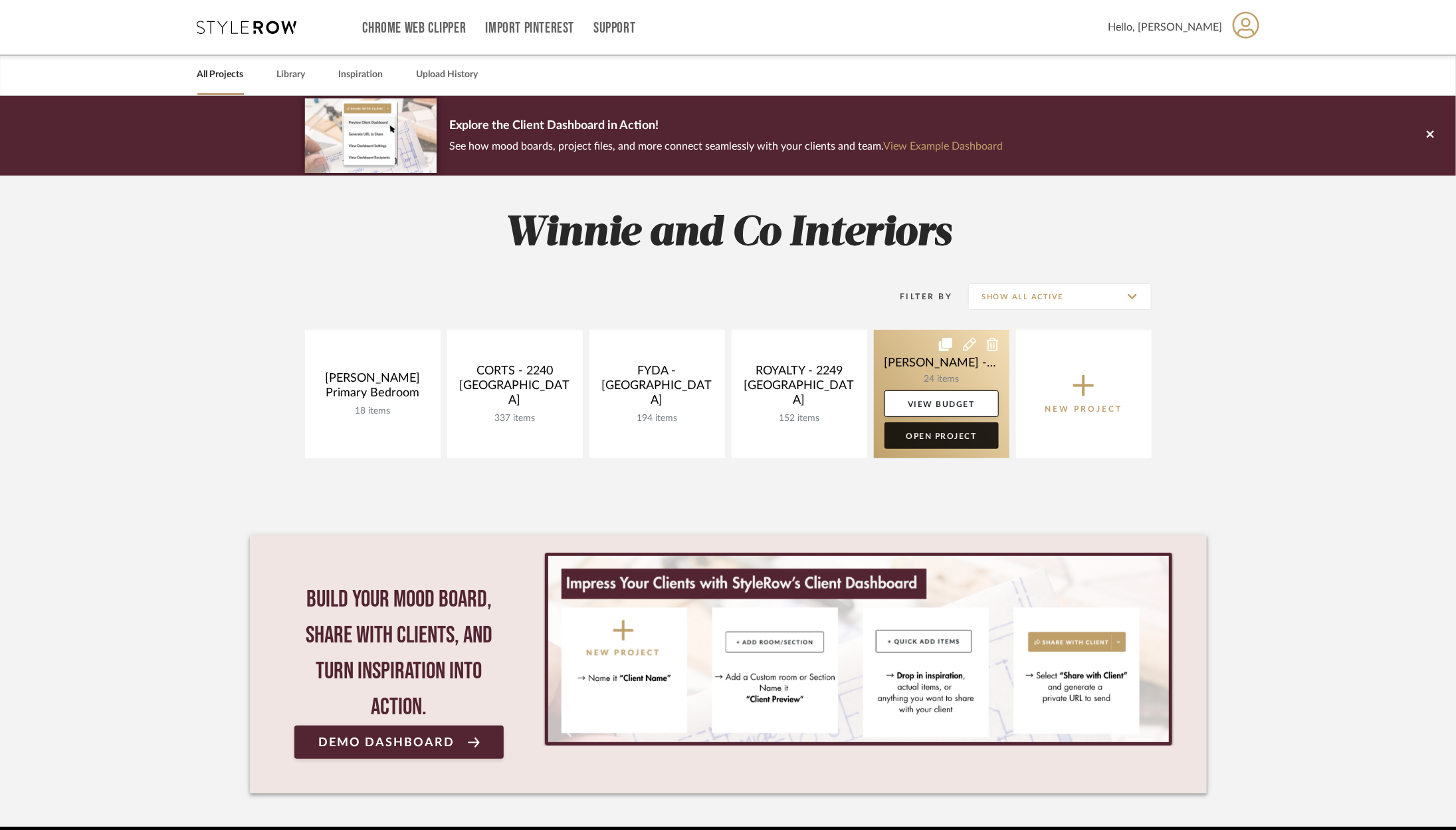
click at [945, 439] on link "Open Project" at bounding box center [942, 435] width 114 height 26
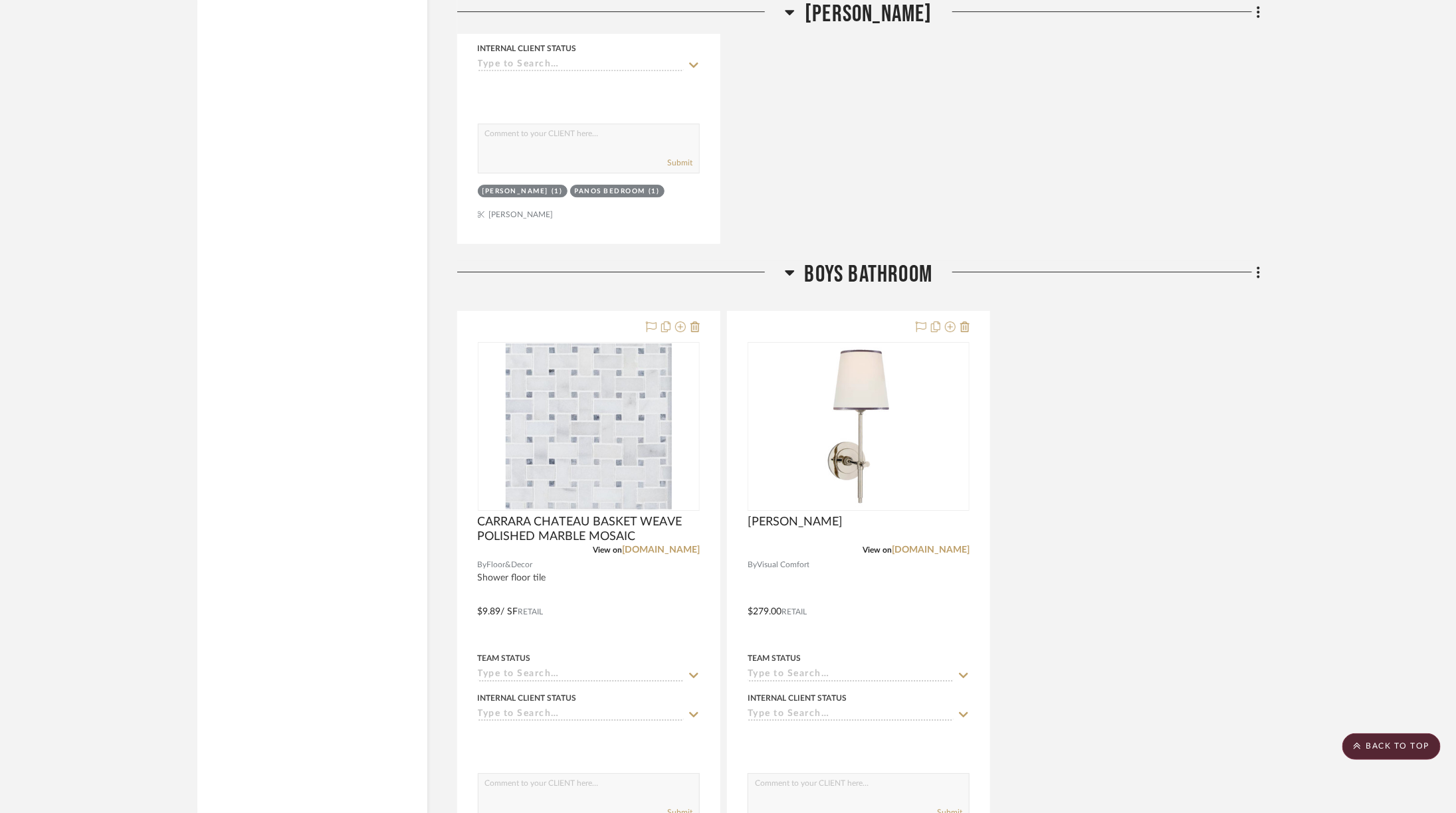
scroll to position [5442, 0]
